Goal: Information Seeking & Learning: Find contact information

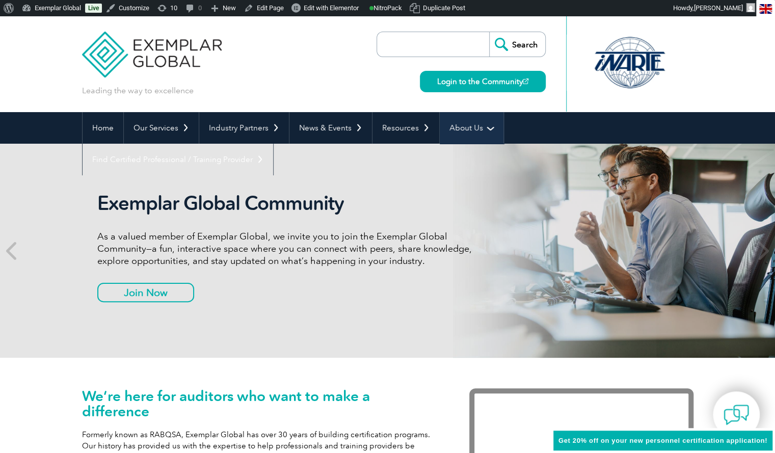
click at [476, 129] on link "About Us" at bounding box center [471, 128] width 64 height 32
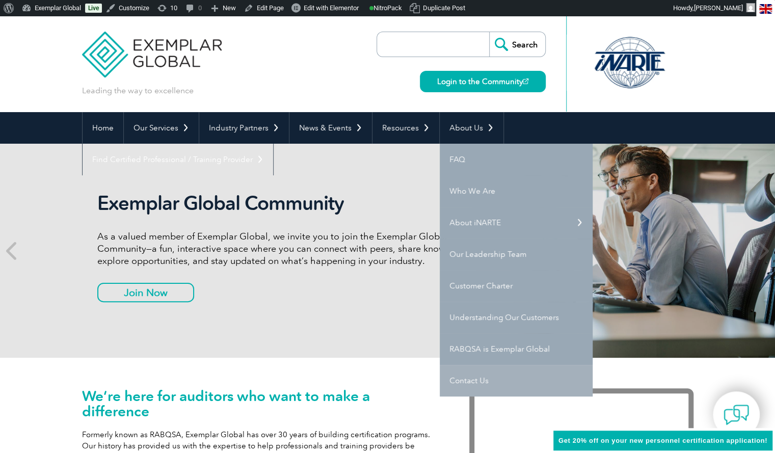
click at [469, 381] on link "Contact Us" at bounding box center [515, 381] width 153 height 32
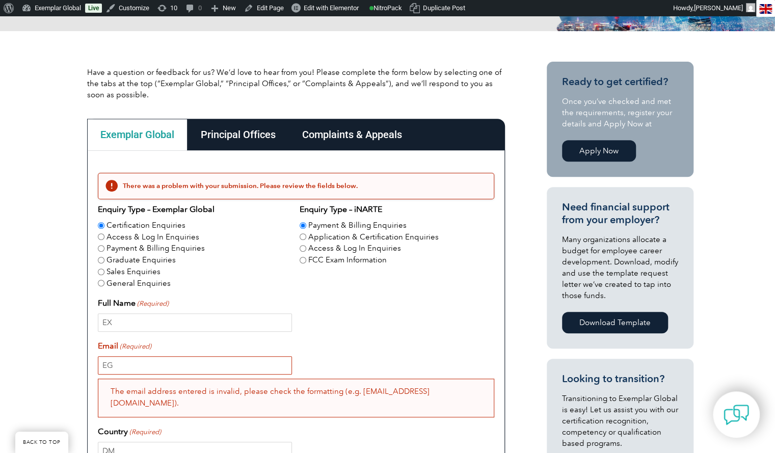
scroll to position [204, 0]
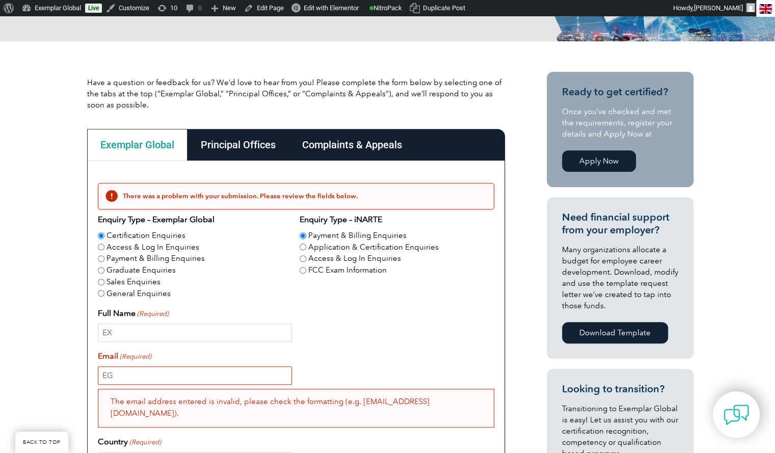
click at [215, 143] on div "Principal Offices" at bounding box center [237, 145] width 101 height 32
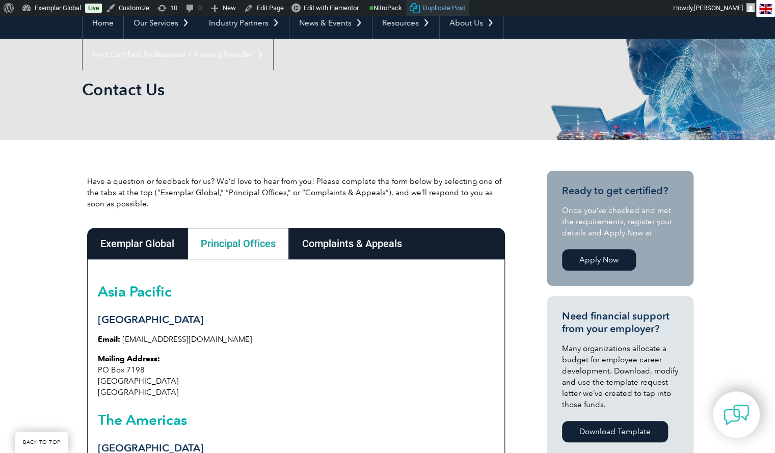
scroll to position [102, 0]
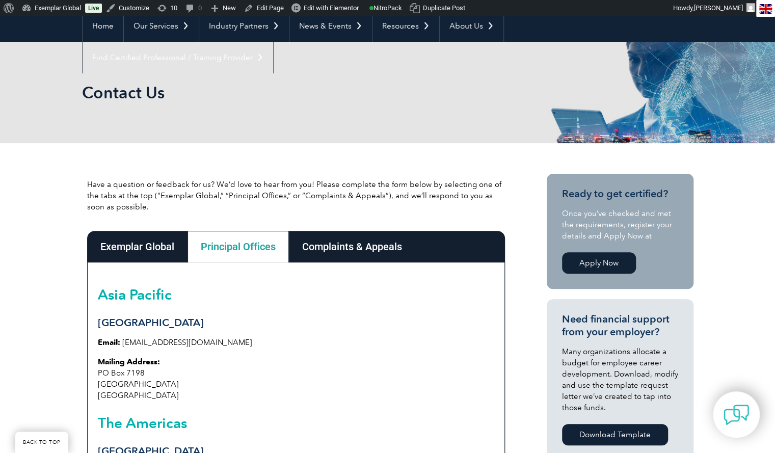
click at [130, 247] on div "Exemplar Global" at bounding box center [137, 247] width 100 height 32
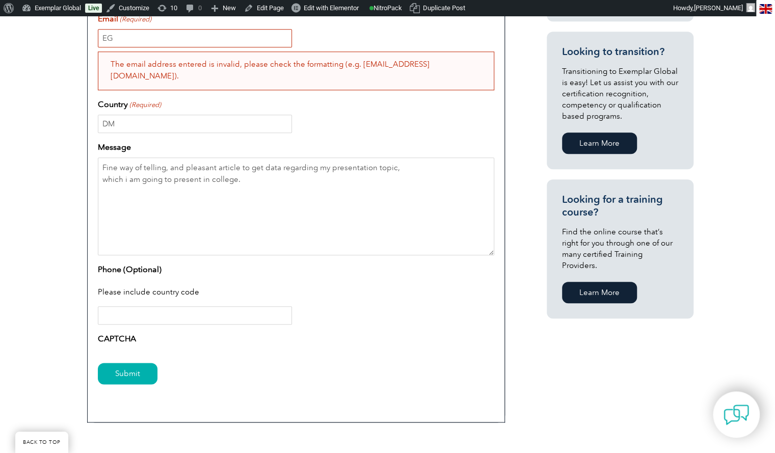
scroll to position [560, 0]
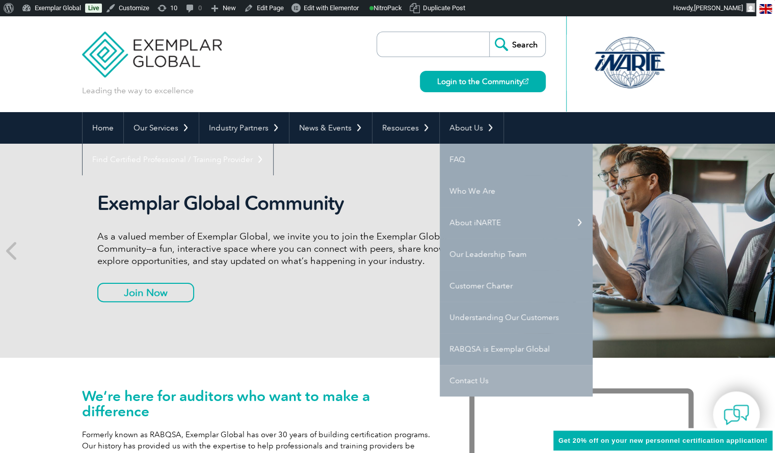
click at [467, 381] on link "Contact Us" at bounding box center [515, 381] width 153 height 32
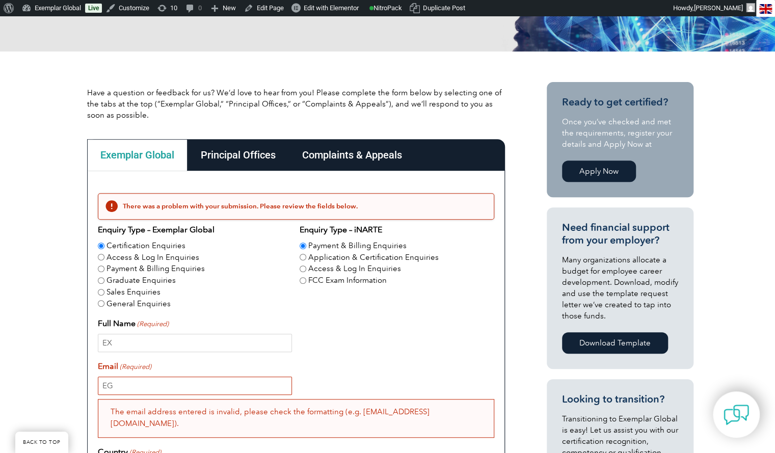
scroll to position [255, 0]
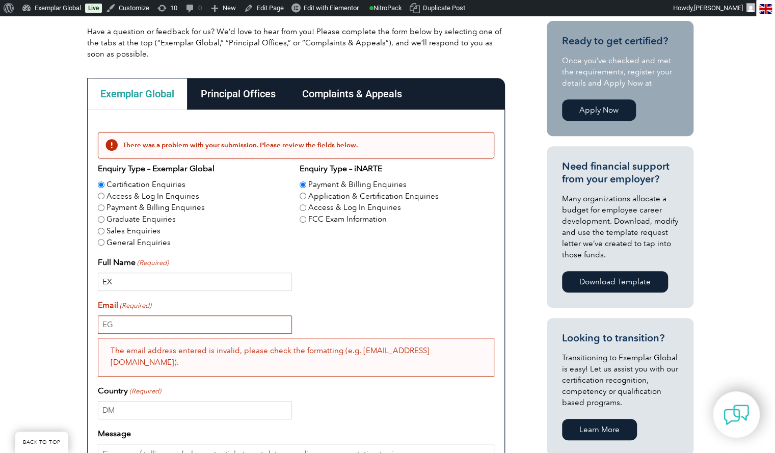
click at [160, 285] on input "EX" at bounding box center [195, 281] width 194 height 18
type input "E"
click at [147, 321] on input "EG" at bounding box center [195, 324] width 194 height 18
type input "E"
click at [40, 287] on div "Have a question or feedback for us? We’d love to hear from you! Please complete…" at bounding box center [387, 369] width 775 height 759
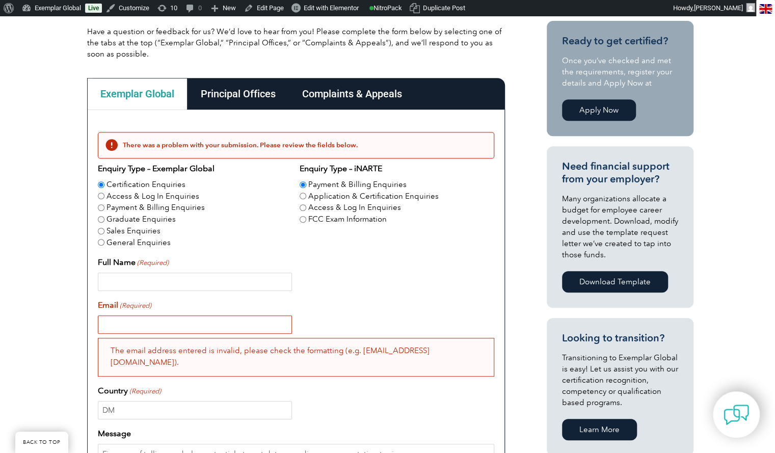
drag, startPoint x: 330, startPoint y: 381, endPoint x: 337, endPoint y: 387, distance: 8.8
click at [337, 386] on div "Country (Required) DM" at bounding box center [296, 401] width 396 height 35
click at [358, 401] on div "DM" at bounding box center [296, 410] width 396 height 18
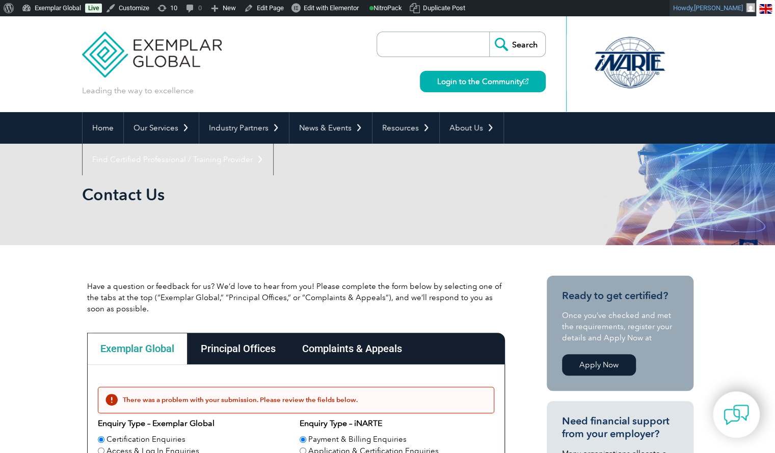
click at [730, 7] on span "[PERSON_NAME]" at bounding box center [718, 8] width 49 height 8
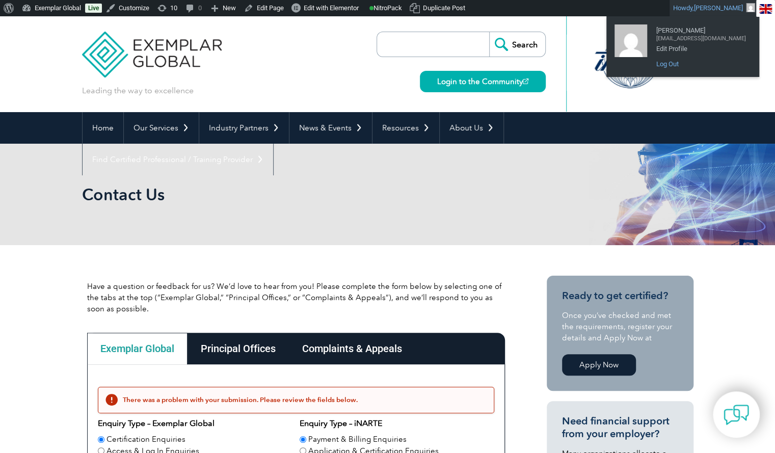
click at [691, 59] on link "Log Out" at bounding box center [701, 64] width 100 height 13
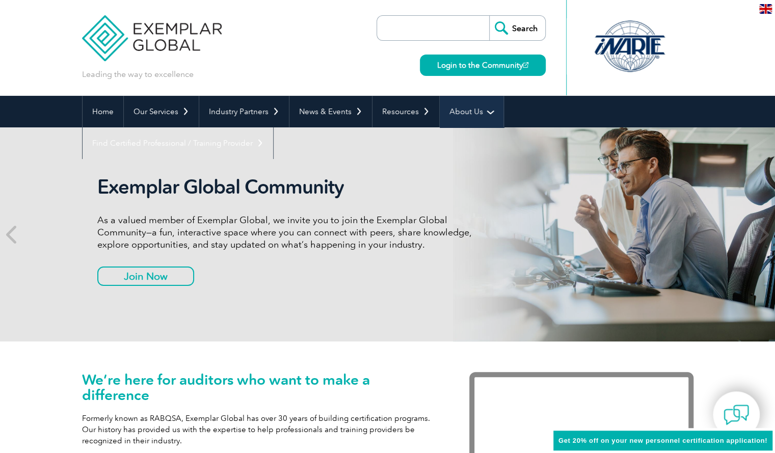
click at [484, 113] on link "About Us" at bounding box center [471, 112] width 64 height 32
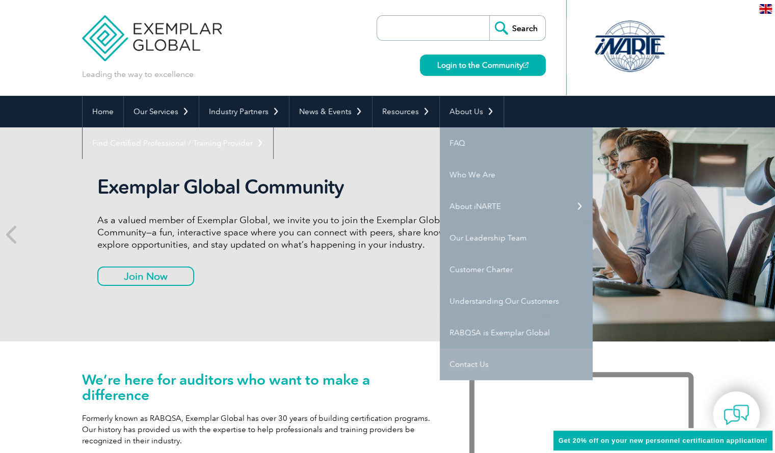
click at [467, 365] on link "Contact Us" at bounding box center [515, 364] width 153 height 32
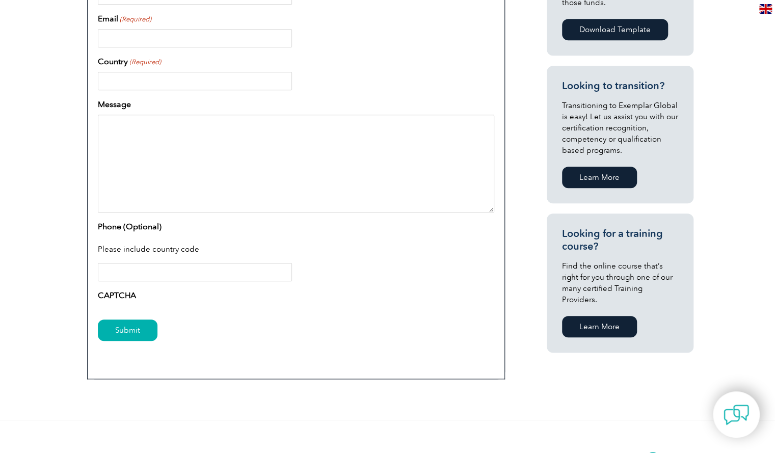
scroll to position [495, 0]
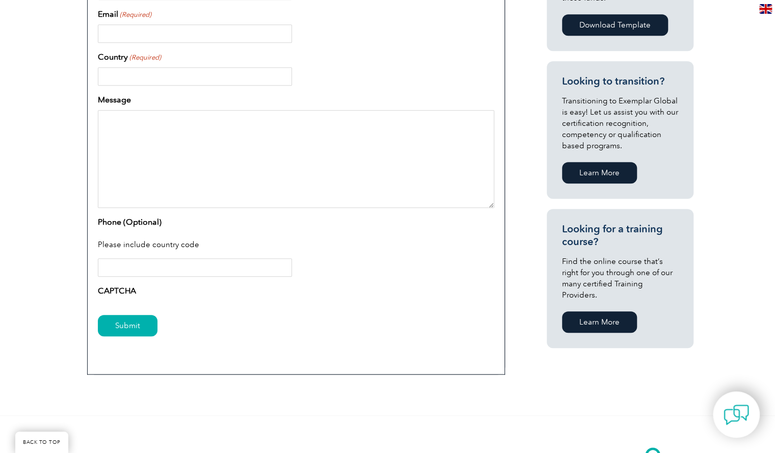
click at [117, 293] on label "CAPTCHA" at bounding box center [117, 291] width 38 height 12
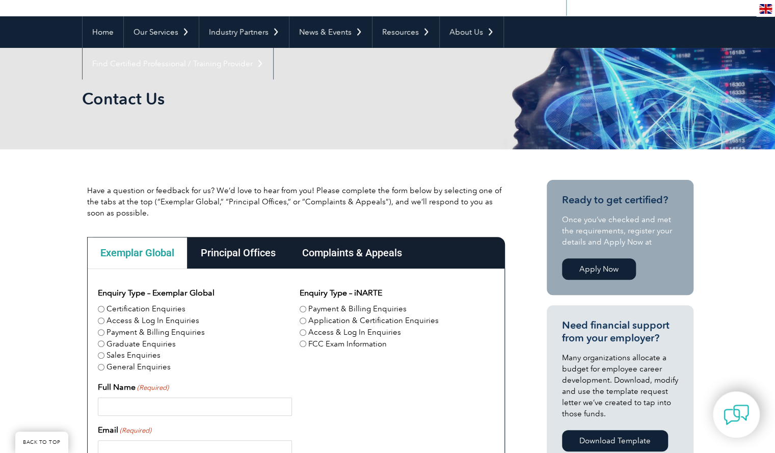
scroll to position [0, 0]
